Goal: Task Accomplishment & Management: Register for event/course

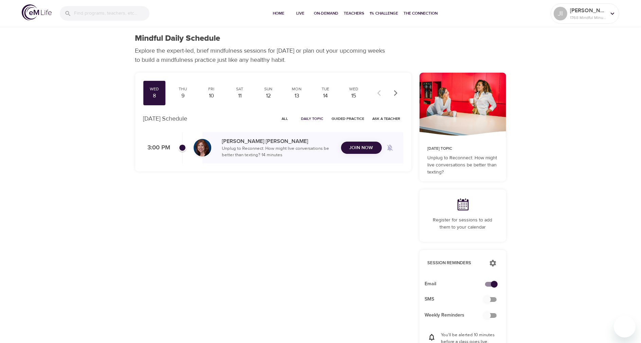
click at [360, 150] on span "Join Now" at bounding box center [362, 148] width 24 height 8
click at [369, 141] on span "Join Now" at bounding box center [362, 143] width 24 height 8
